Goal: Transaction & Acquisition: Book appointment/travel/reservation

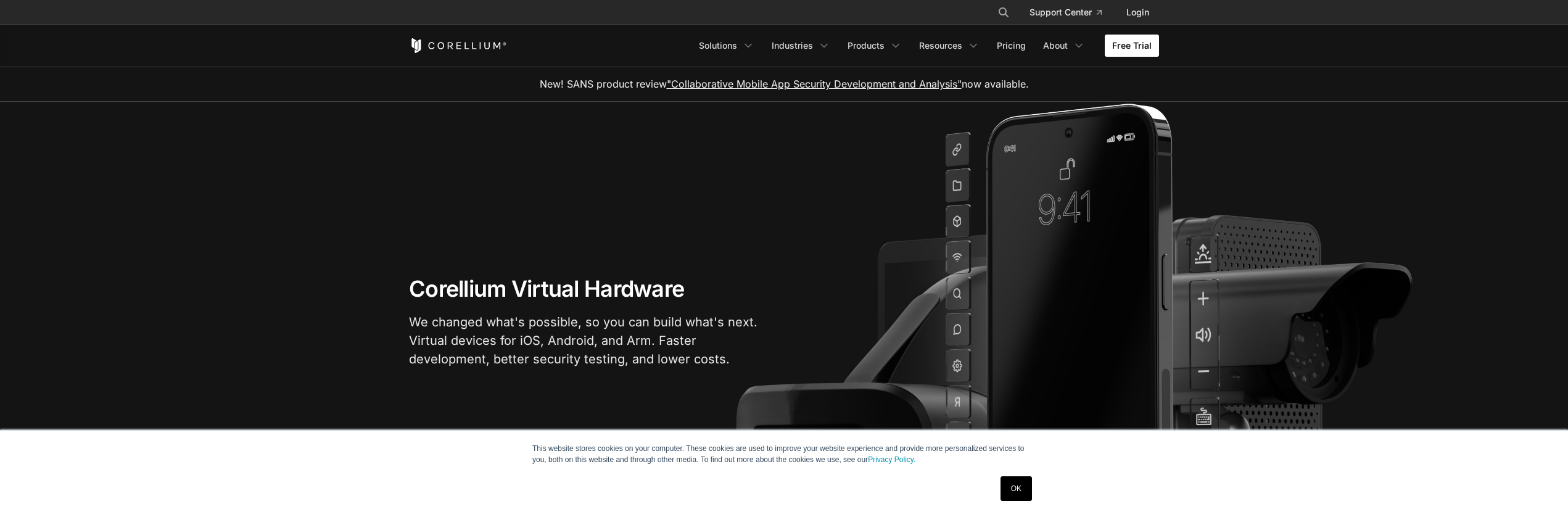
click at [1135, 52] on link "Free Trial" at bounding box center [1132, 46] width 54 height 23
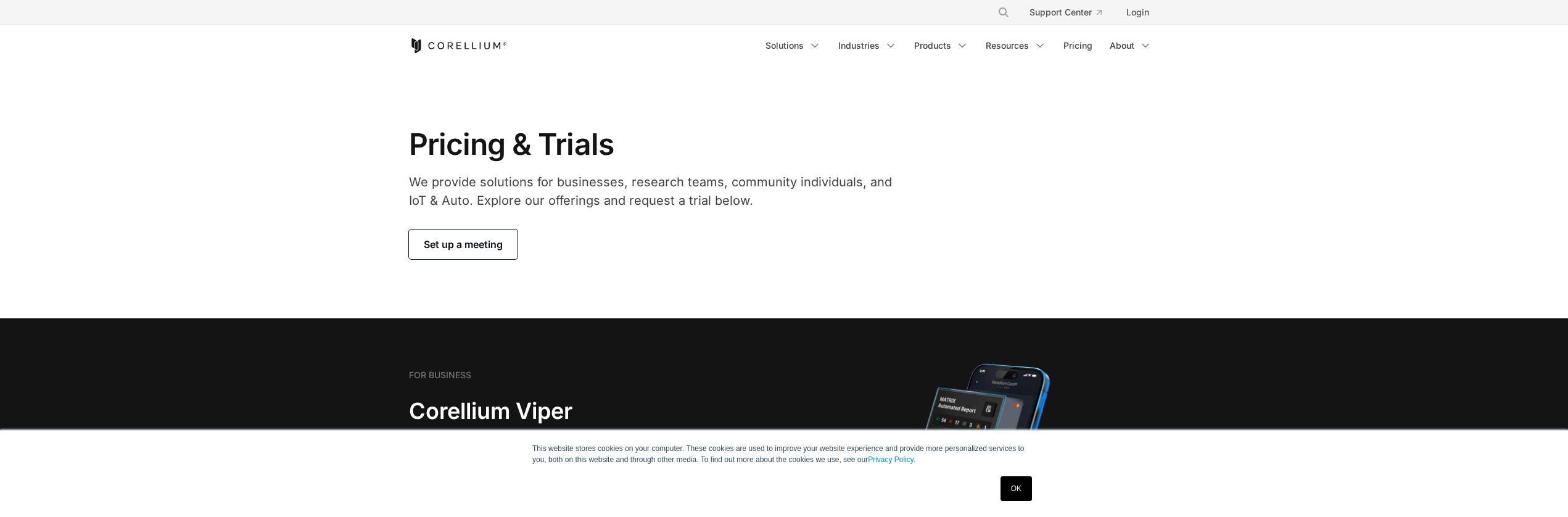
click at [487, 244] on span "Set up a meeting" at bounding box center [463, 244] width 79 height 15
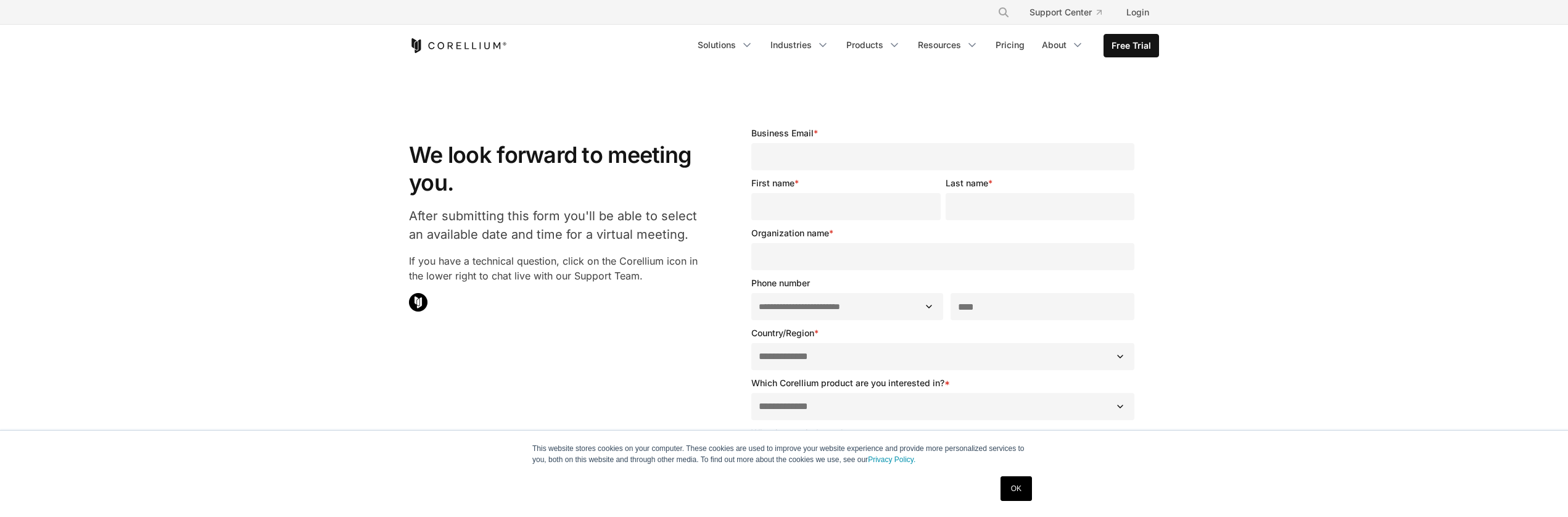
select select "**"
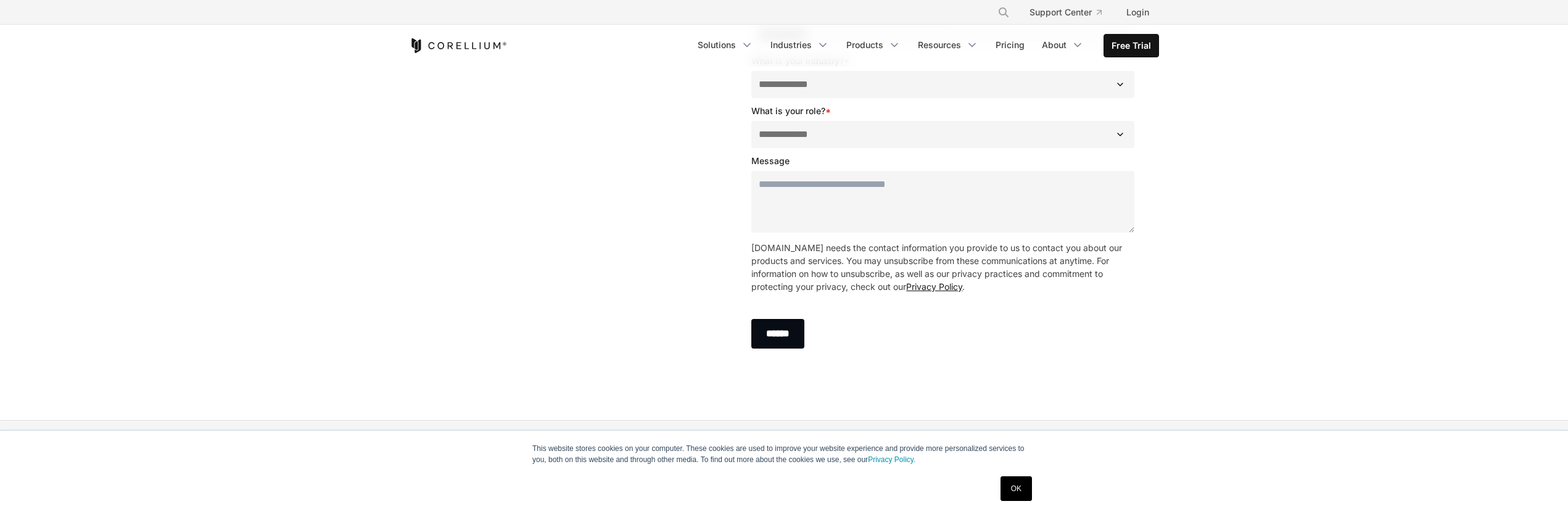
scroll to position [95, 0]
